Goal: Find specific page/section: Find specific page/section

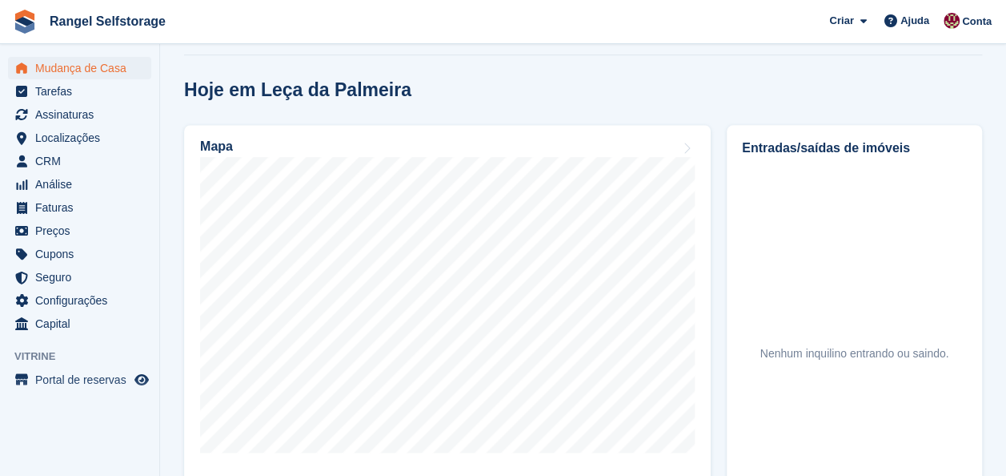
scroll to position [480, 0]
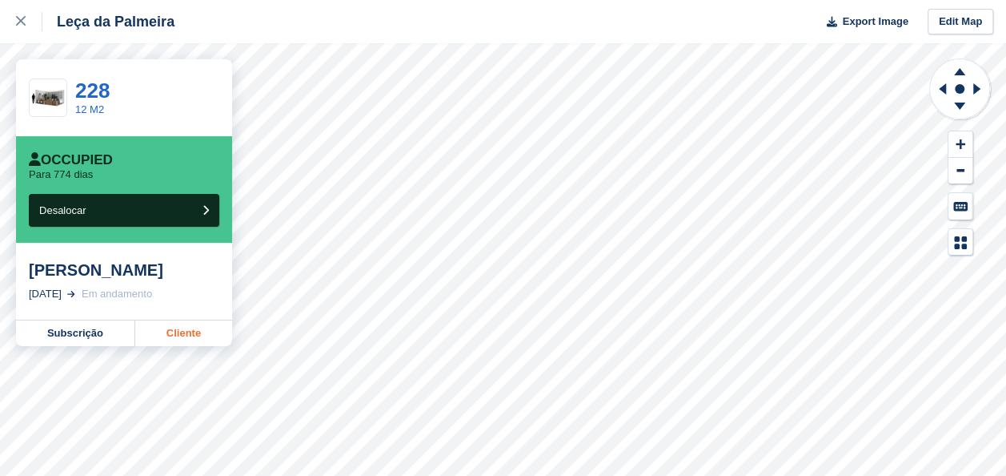
click at [191, 331] on link "Cliente" at bounding box center [183, 333] width 97 height 26
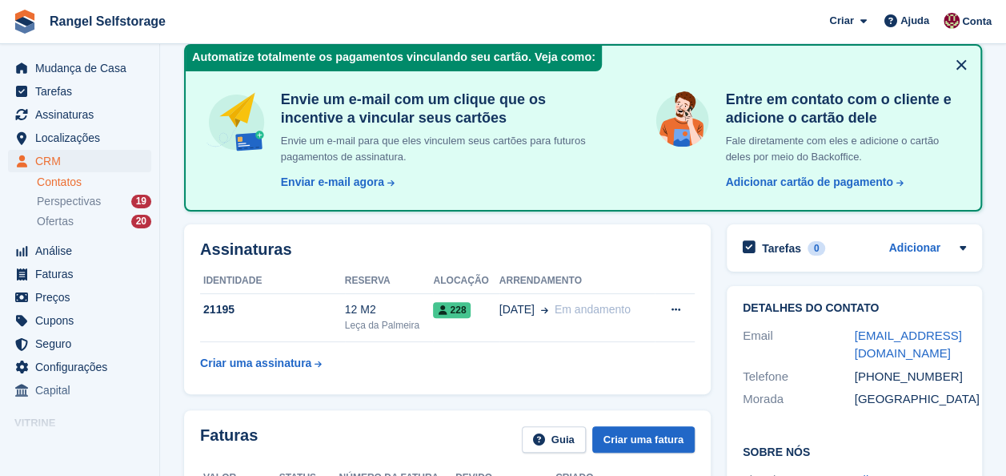
scroll to position [78, 0]
